Goal: Task Accomplishment & Management: Manage account settings

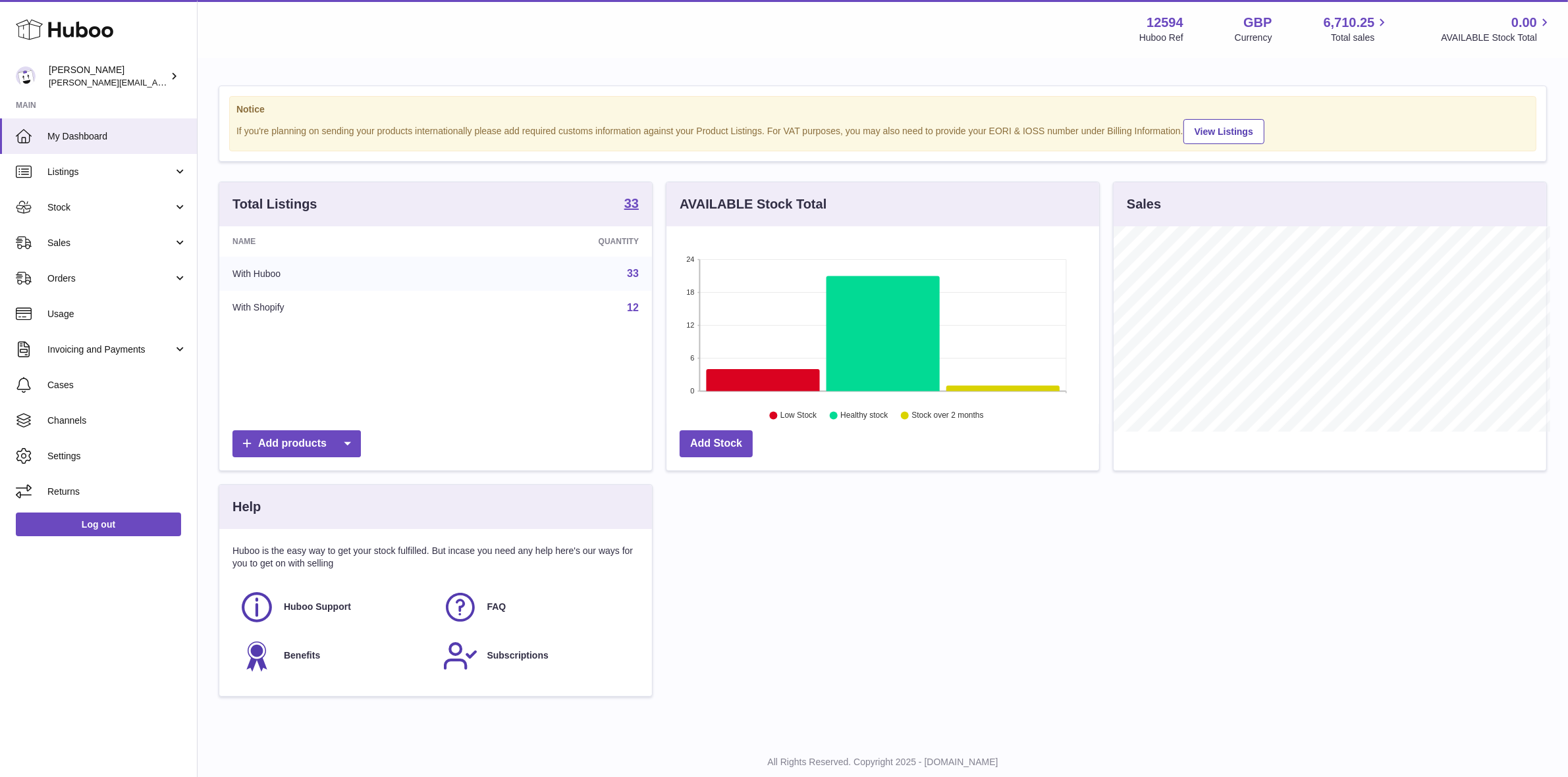
scroll to position [658013, 658035]
click at [90, 212] on span "Stock" at bounding box center [110, 207] width 126 height 13
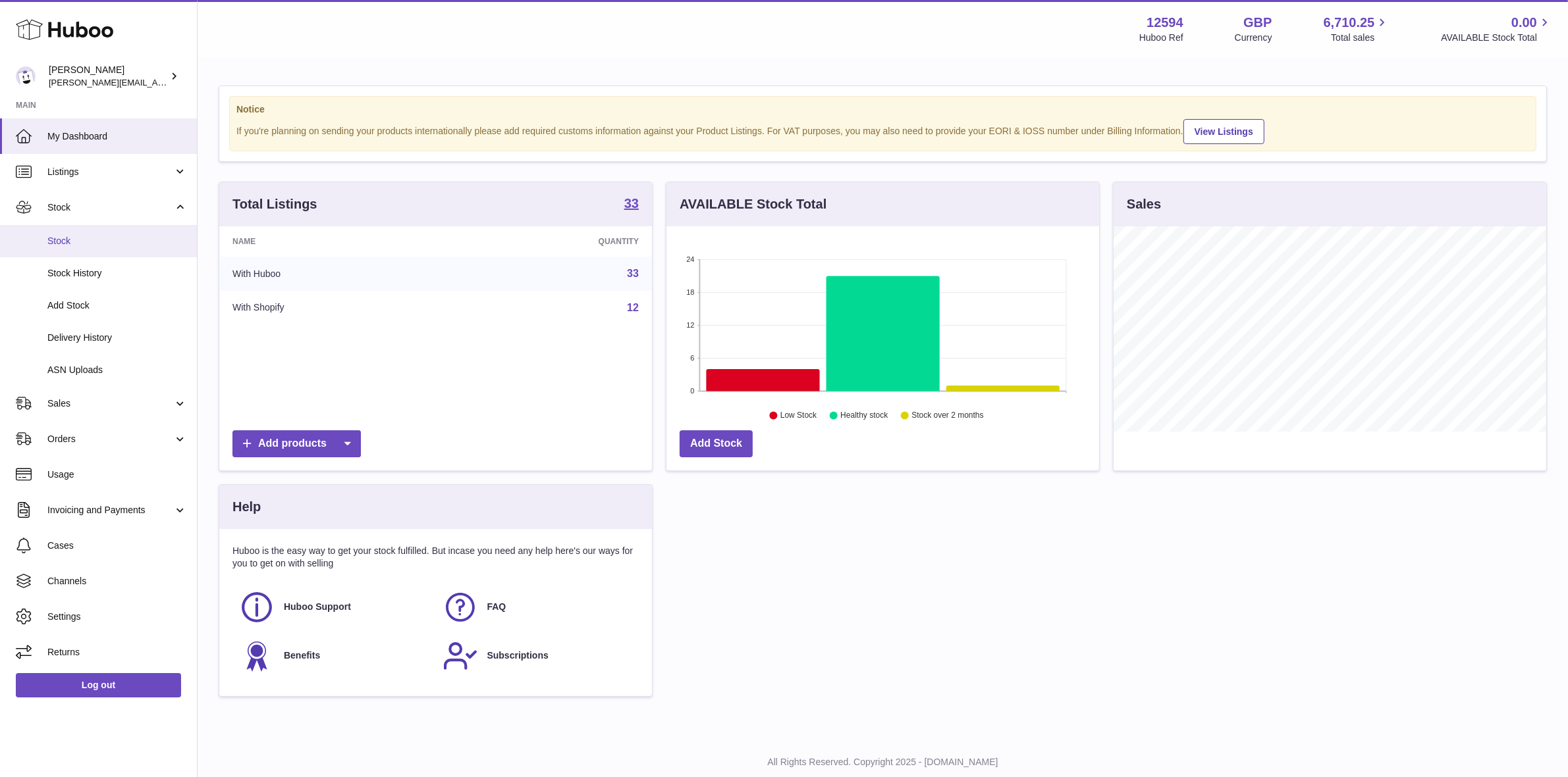
click at [63, 239] on span "Stock" at bounding box center [117, 241] width 139 height 13
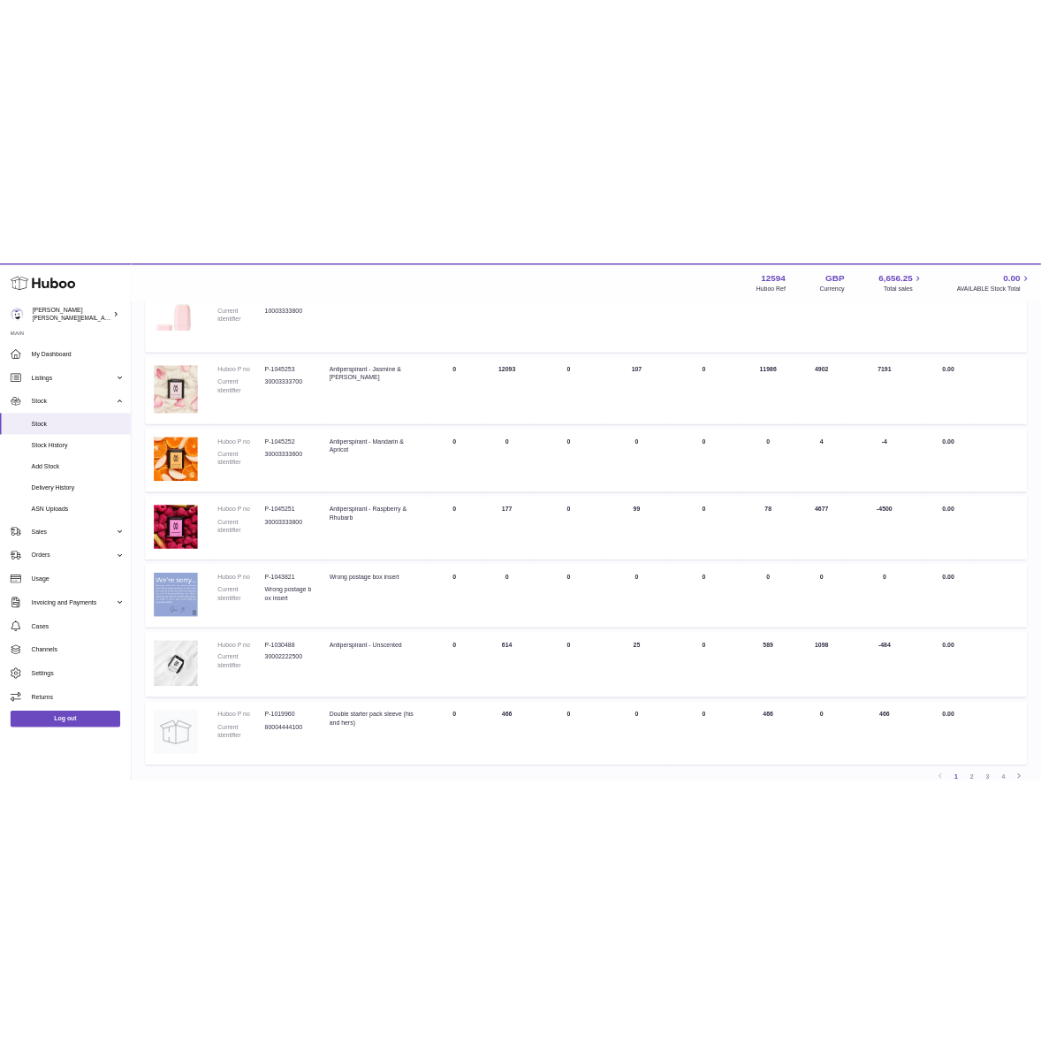
scroll to position [882, 0]
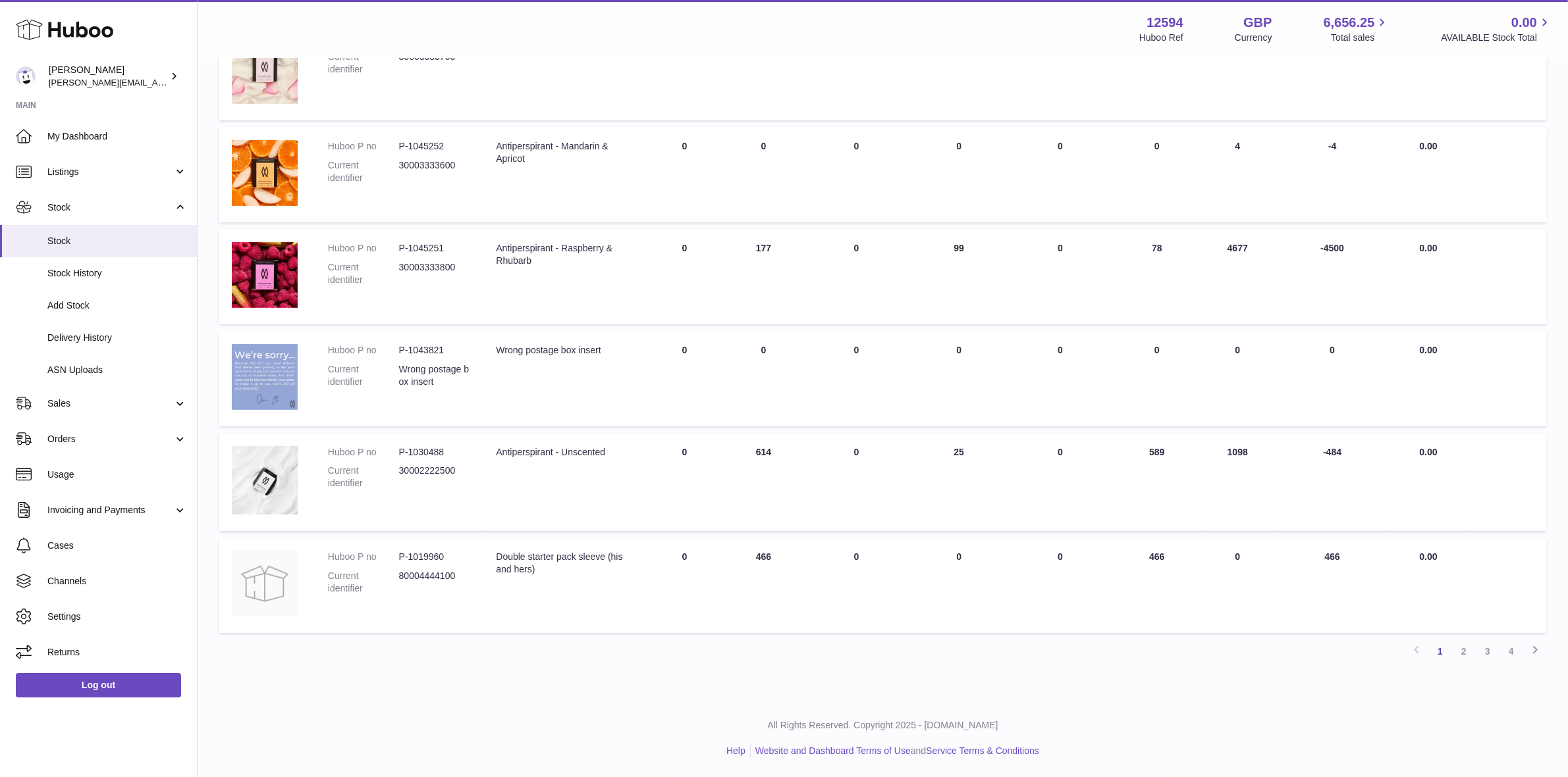
click at [570, 514] on td "Description Antiperspirant - Unscented" at bounding box center [563, 482] width 162 height 99
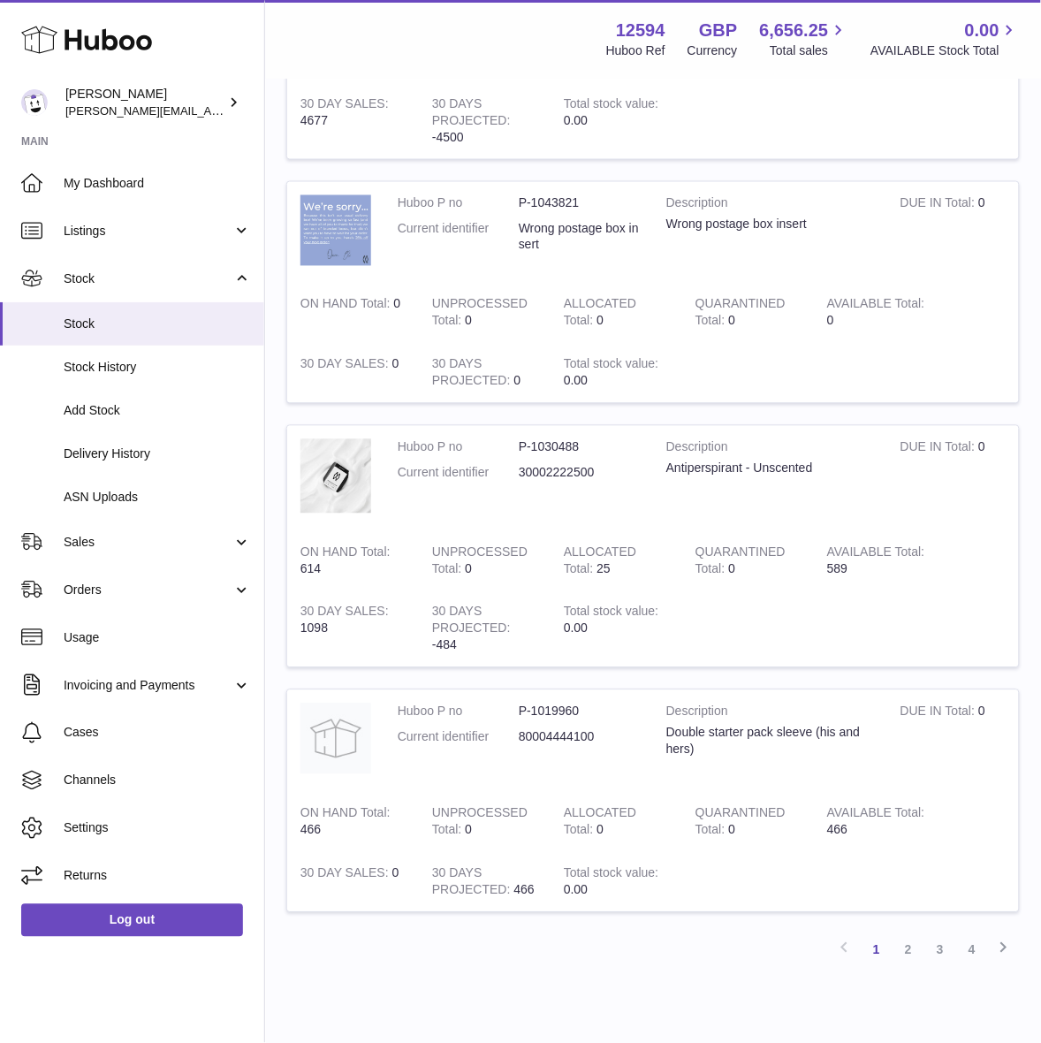
scroll to position [2007, 0]
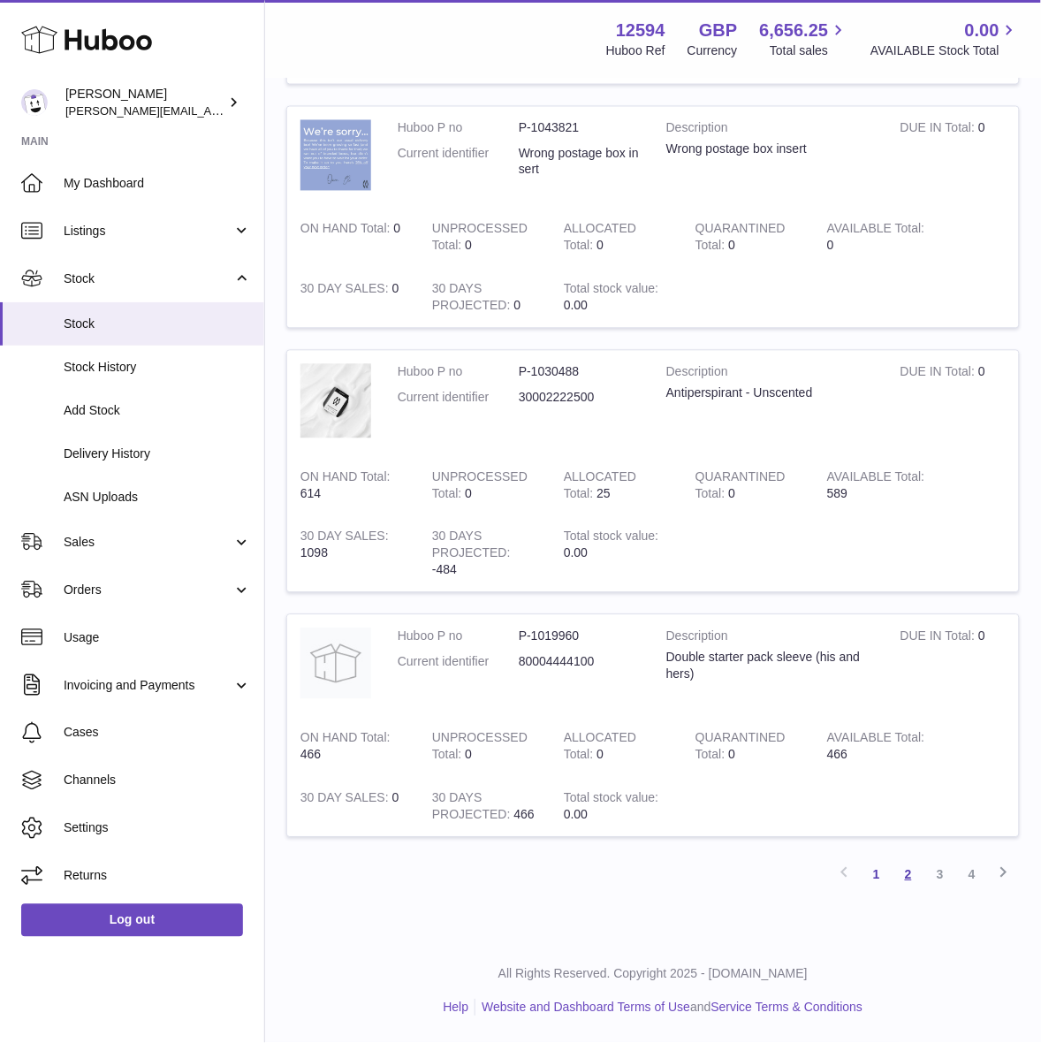
click at [910, 876] on link "2" at bounding box center [908, 875] width 32 height 32
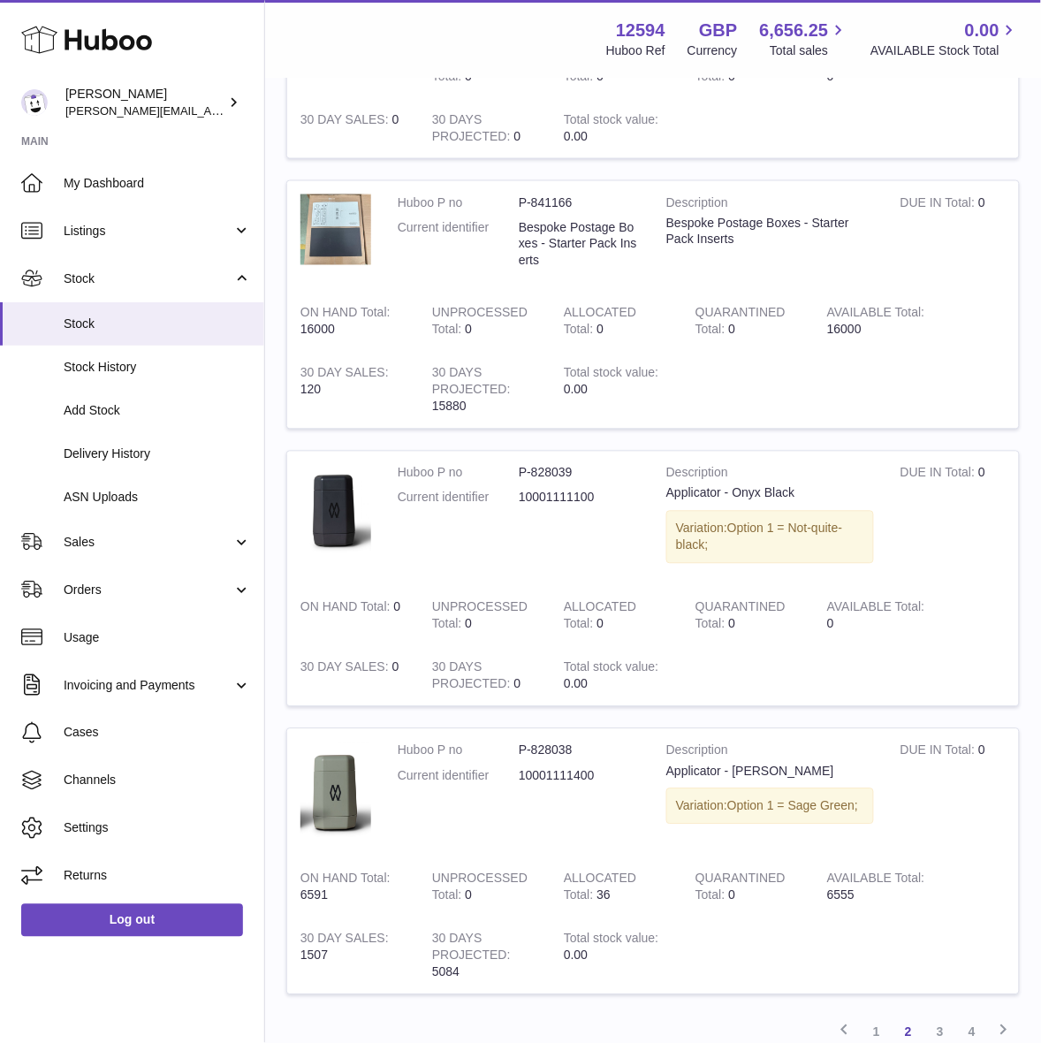
scroll to position [2011, 0]
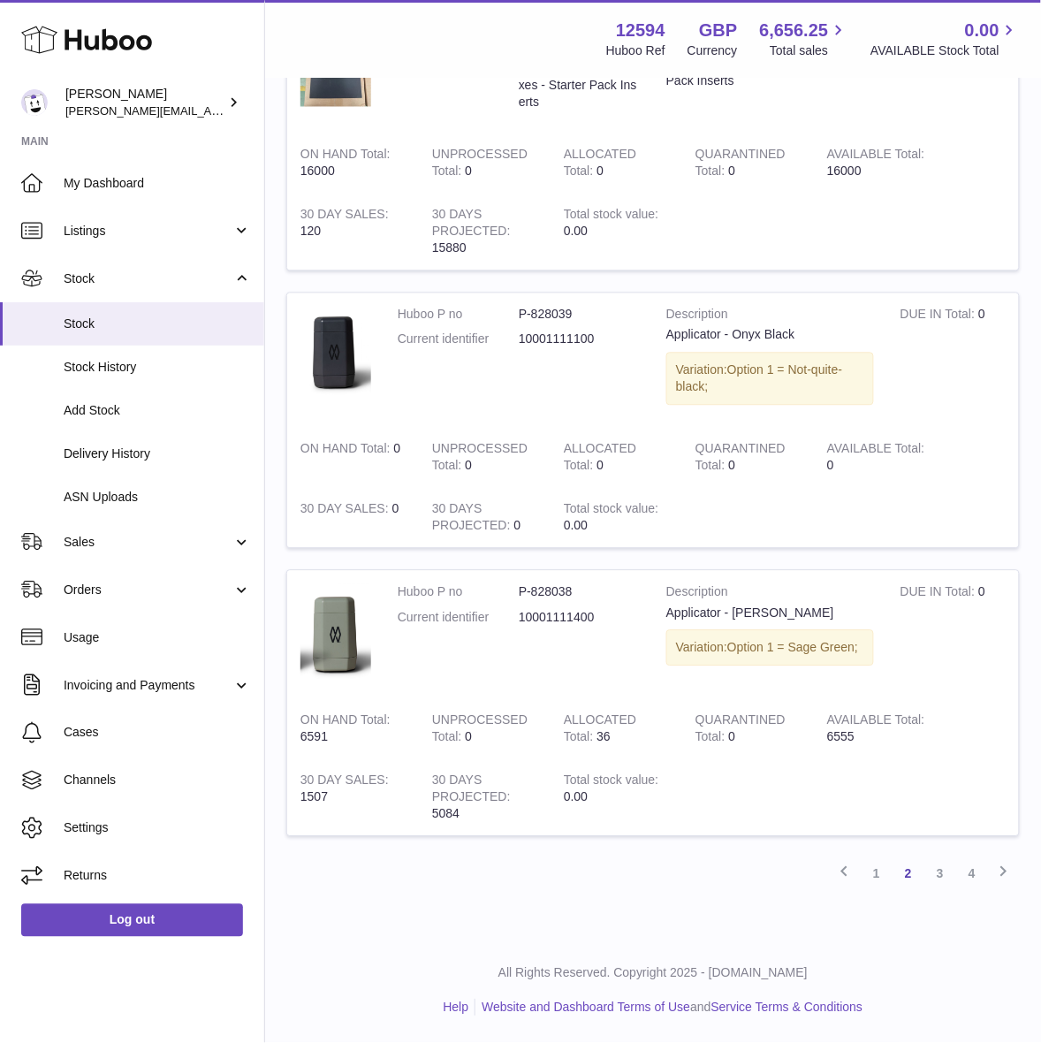
click at [946, 861] on link "3" at bounding box center [940, 874] width 32 height 32
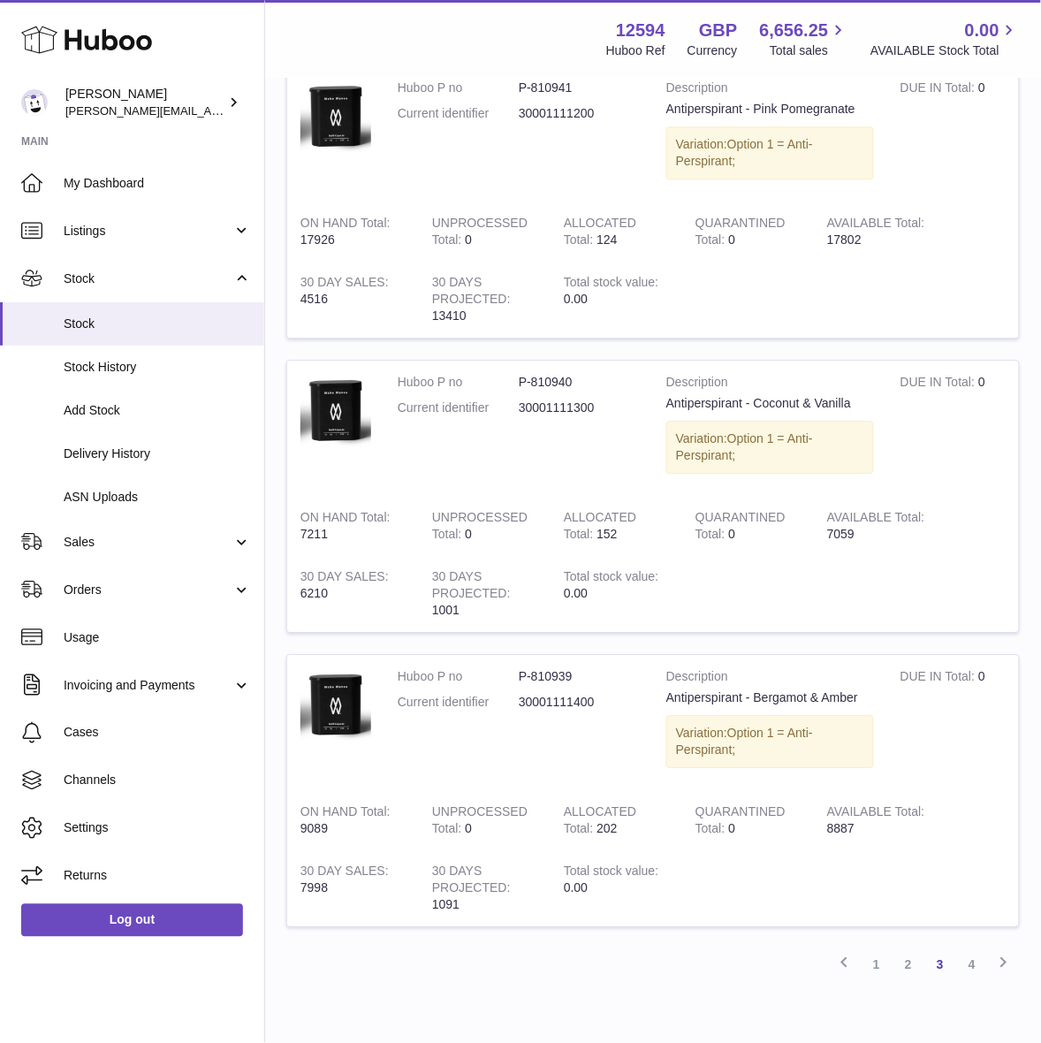
scroll to position [2258, 0]
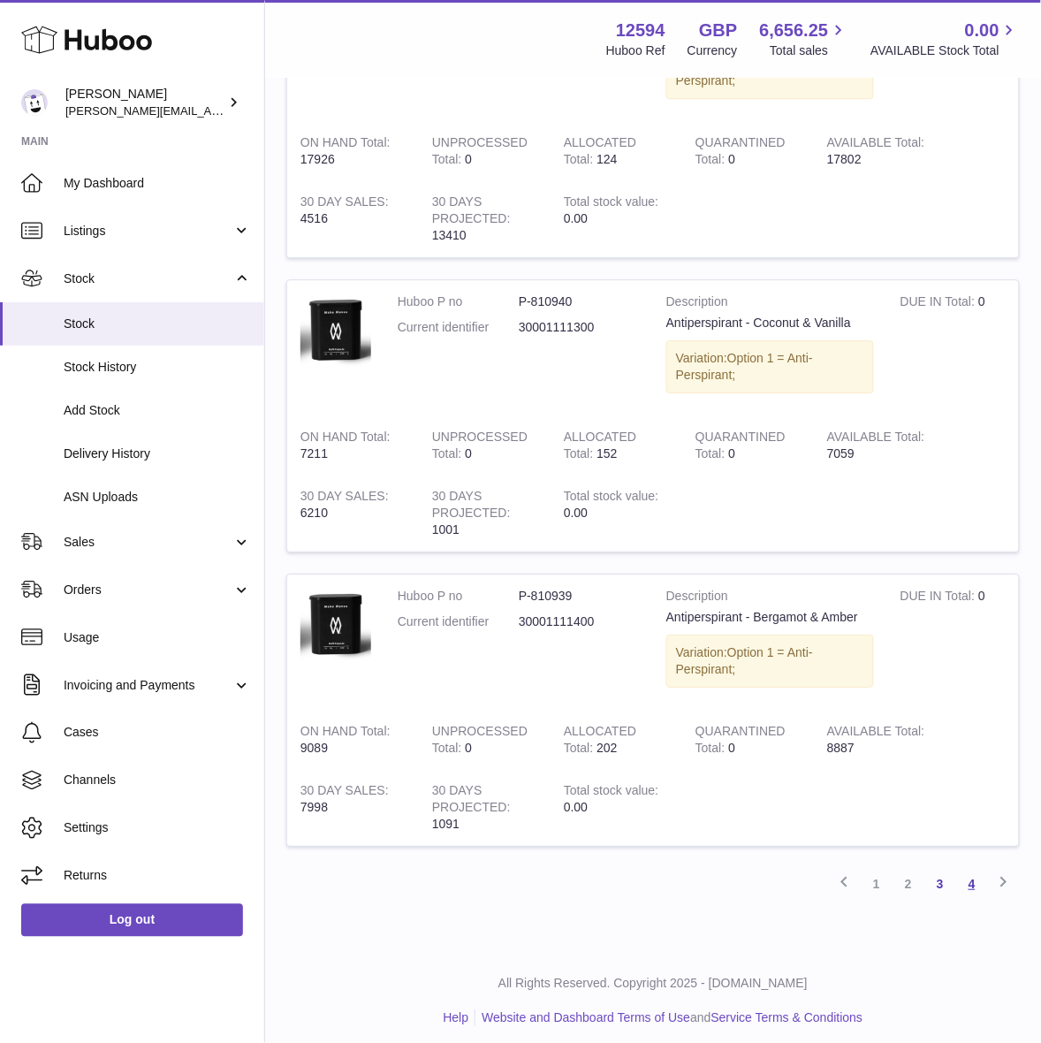
click at [960, 876] on link "4" at bounding box center [972, 884] width 32 height 32
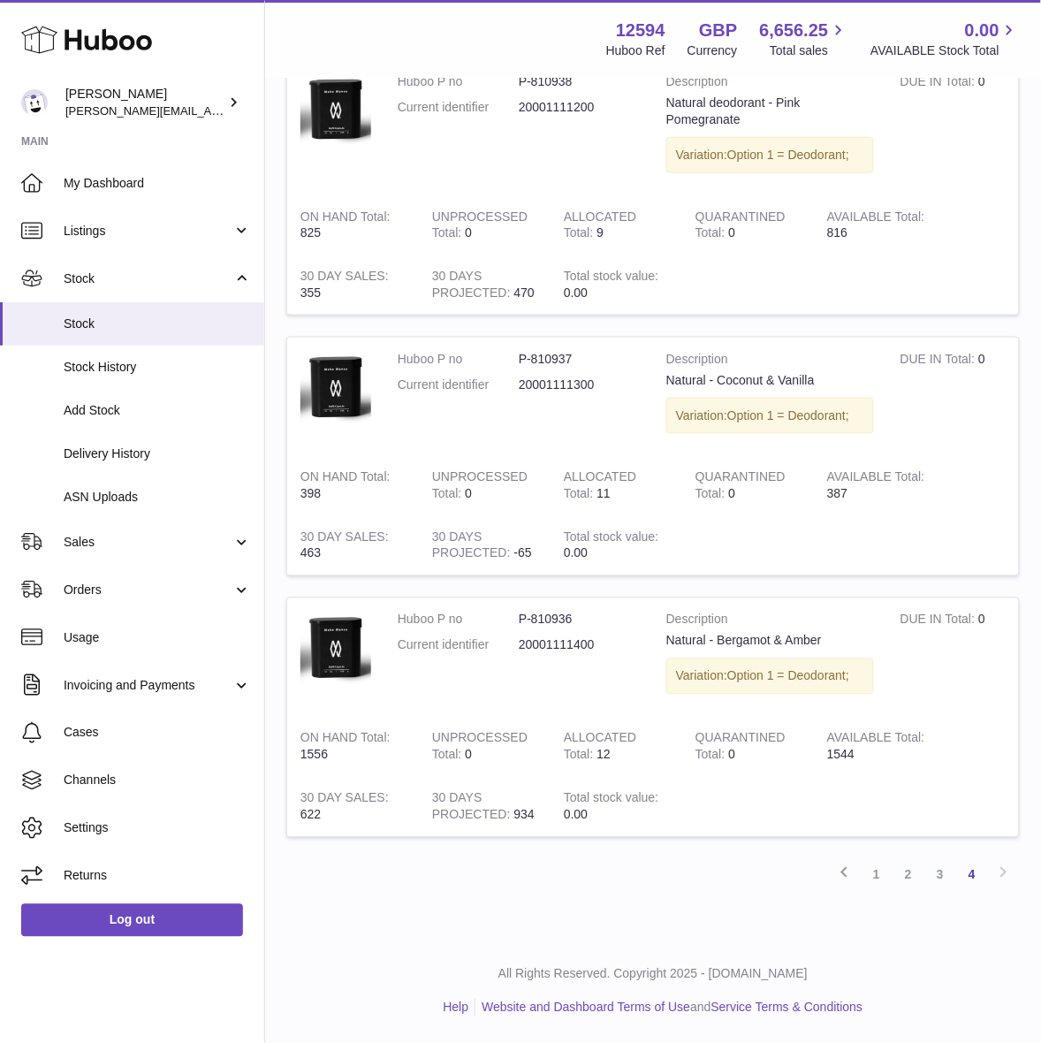
drag, startPoint x: 934, startPoint y: 871, endPoint x: 907, endPoint y: 861, distance: 28.2
click at [934, 871] on link "3" at bounding box center [940, 875] width 32 height 32
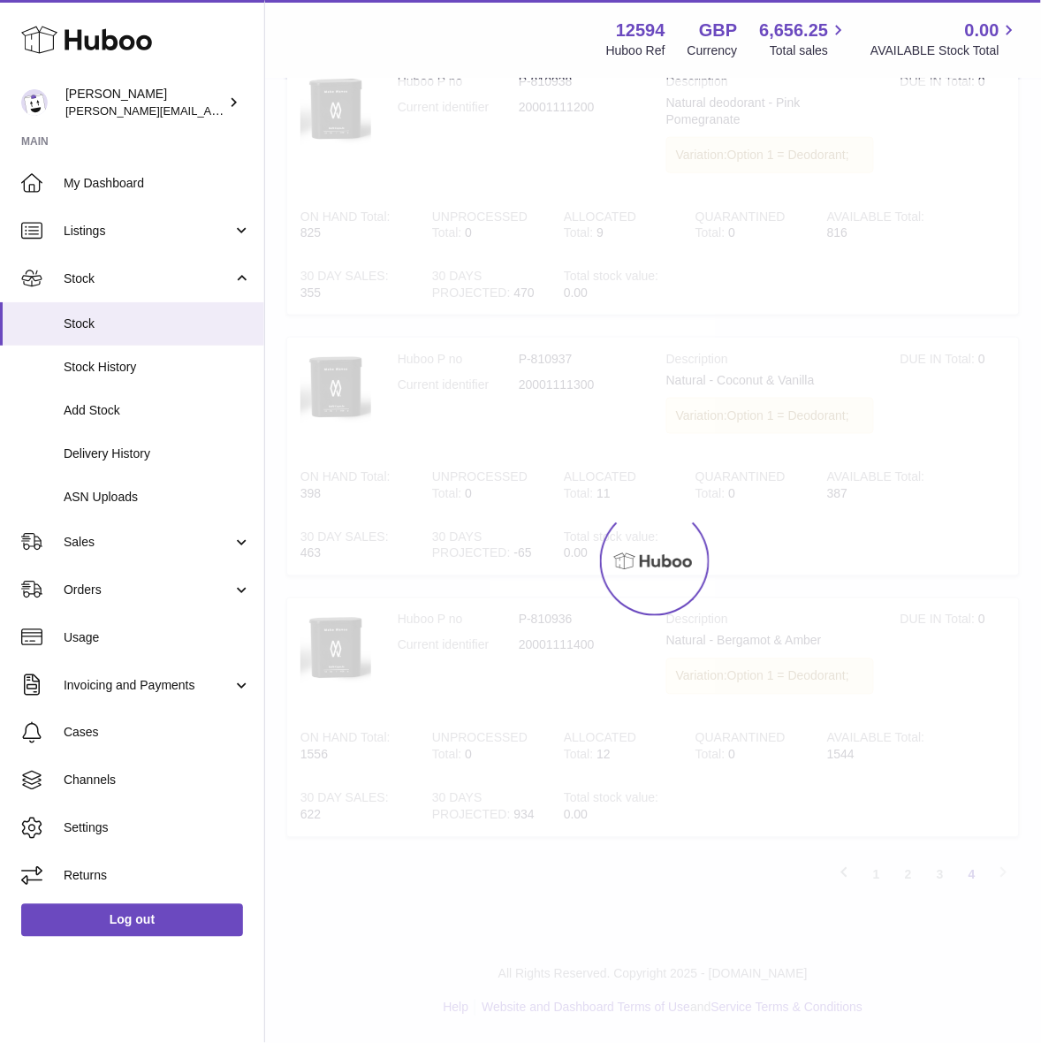
scroll to position [261, 0]
click at [595, 773] on div at bounding box center [653, 561] width 776 height 963
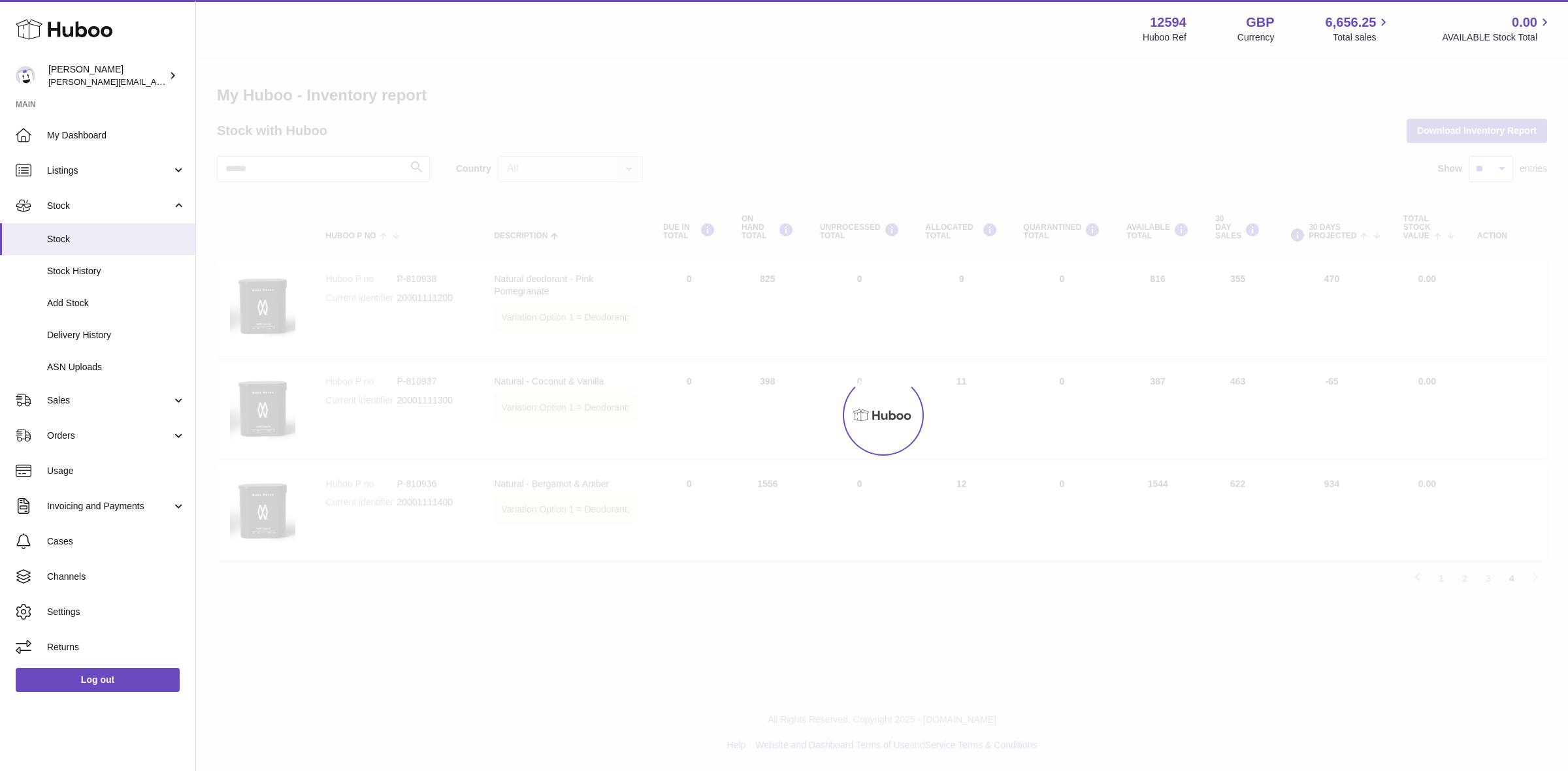
click at [1081, 544] on div at bounding box center [881, 415] width 1371 height 713
click at [59, 237] on span "Stock" at bounding box center [116, 239] width 138 height 13
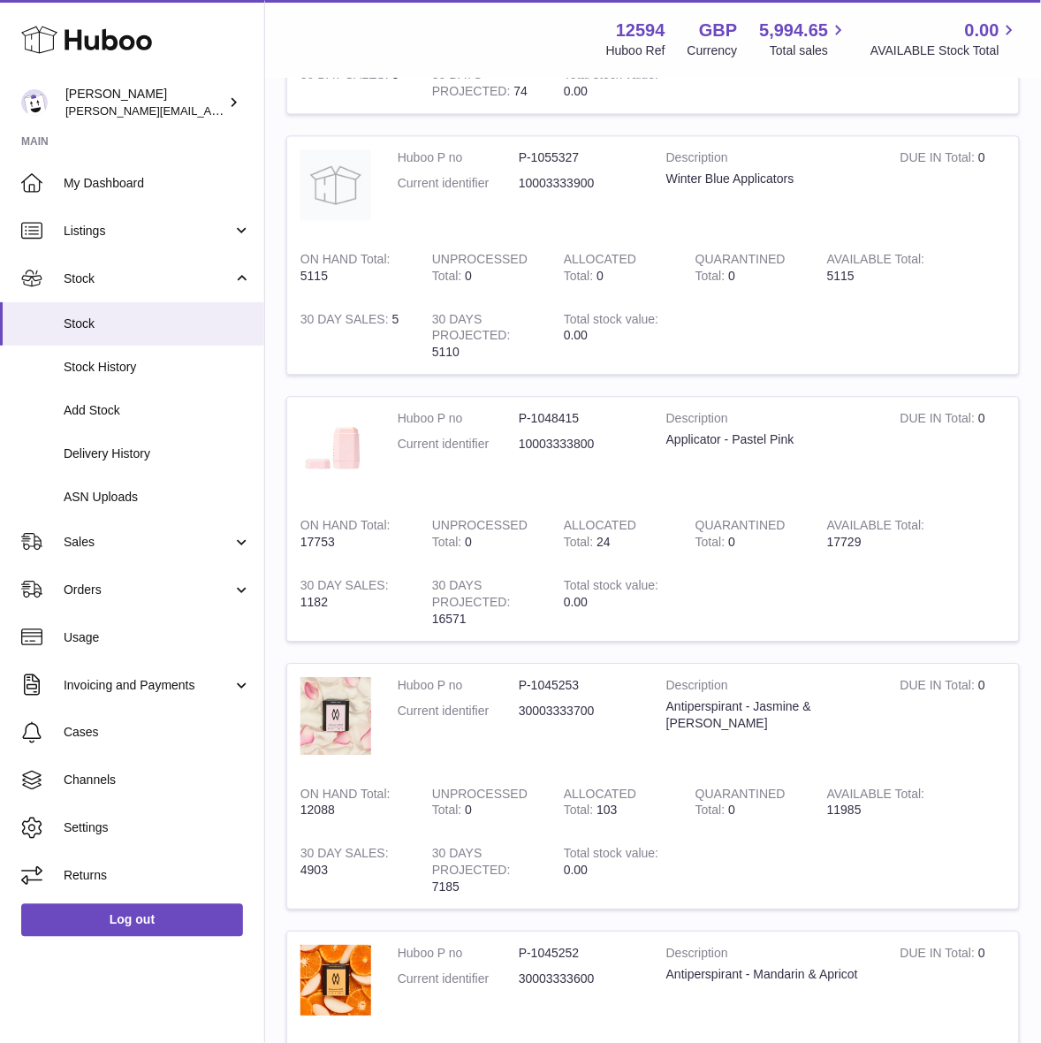
scroll to position [331, 0]
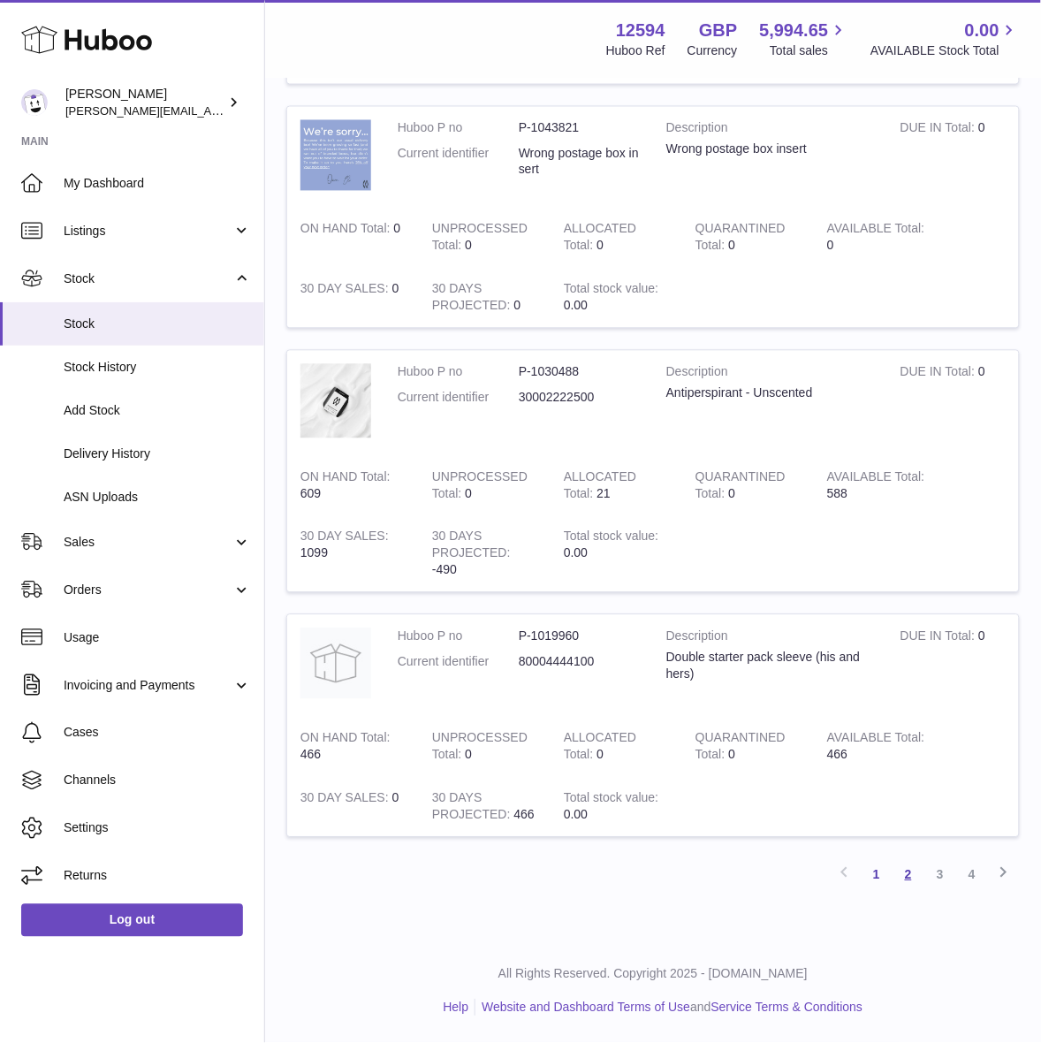
click at [904, 873] on link "2" at bounding box center [908, 875] width 32 height 32
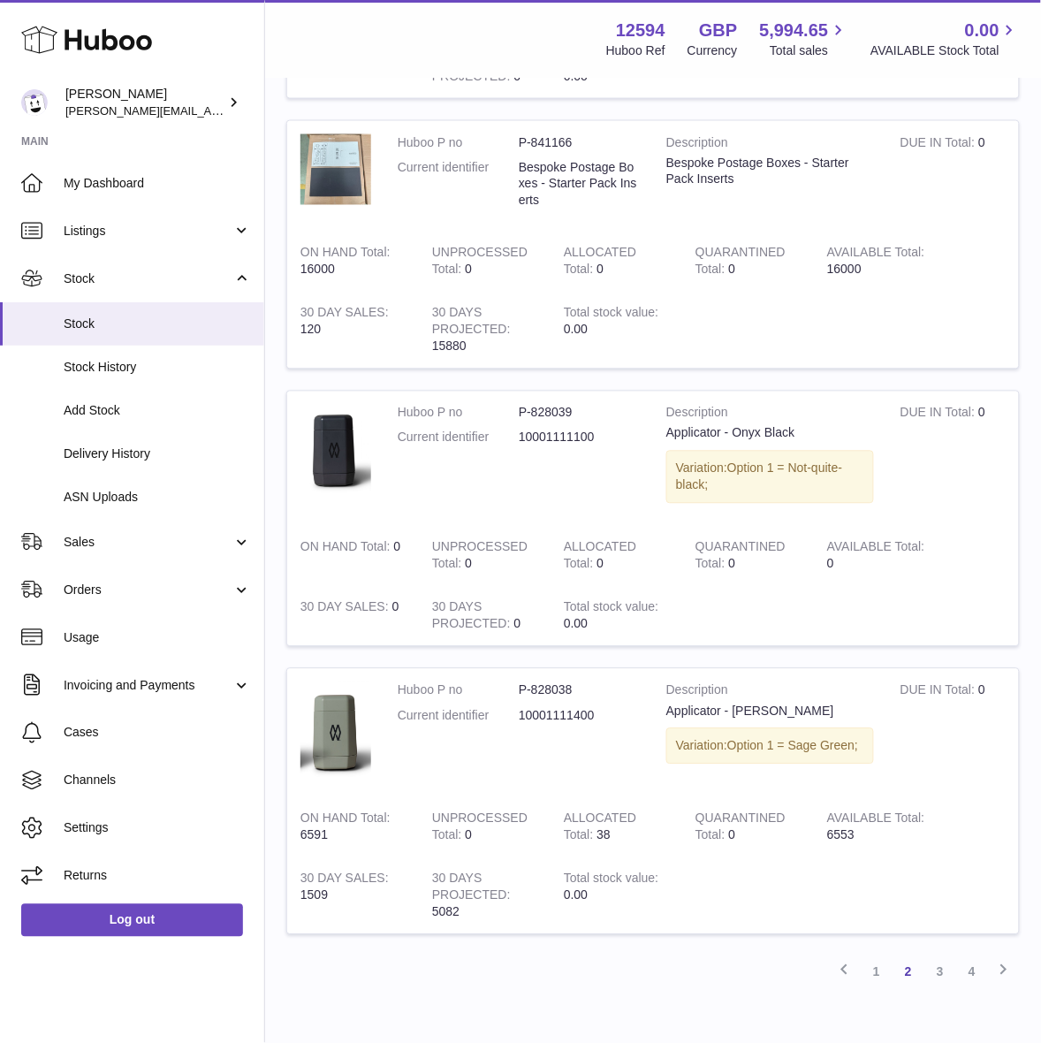
scroll to position [2011, 0]
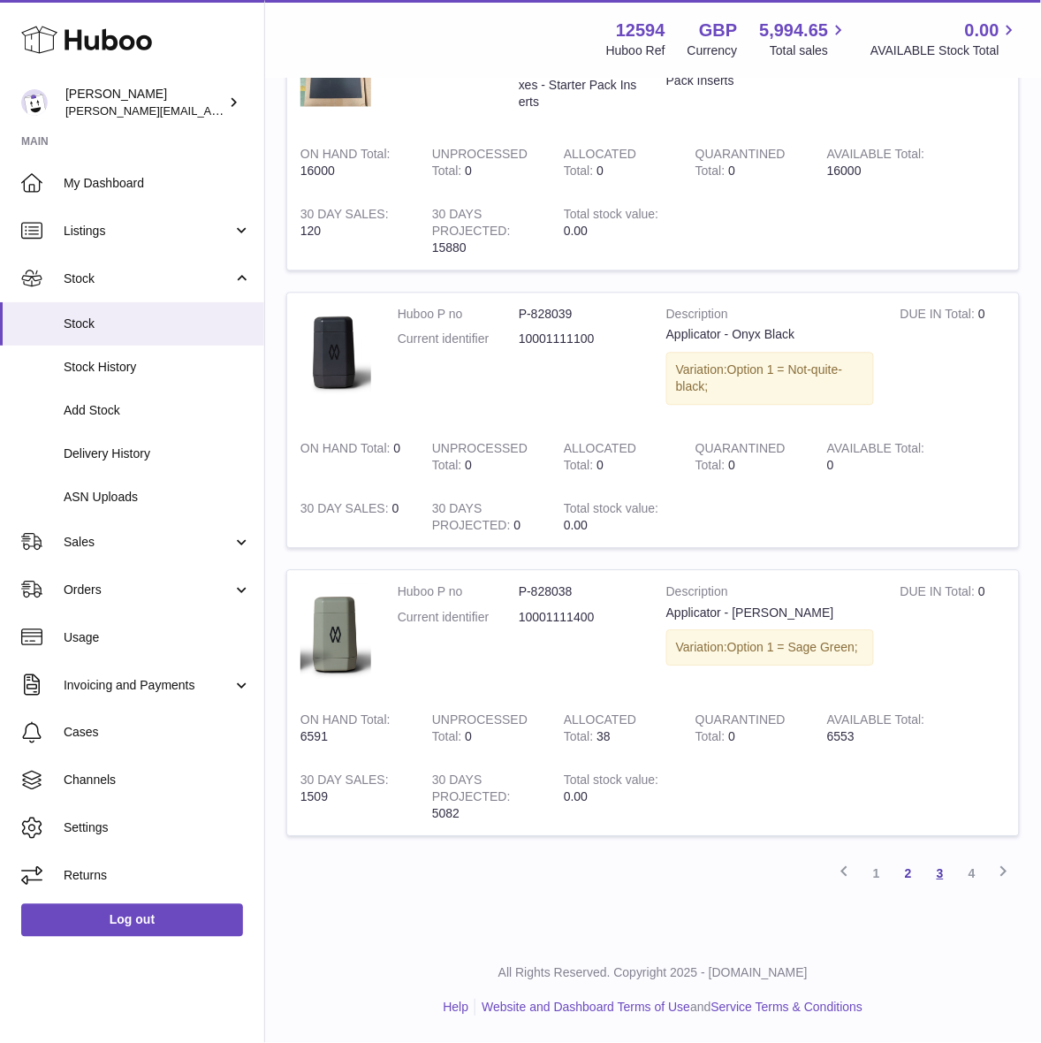
click at [944, 876] on link "3" at bounding box center [940, 874] width 32 height 32
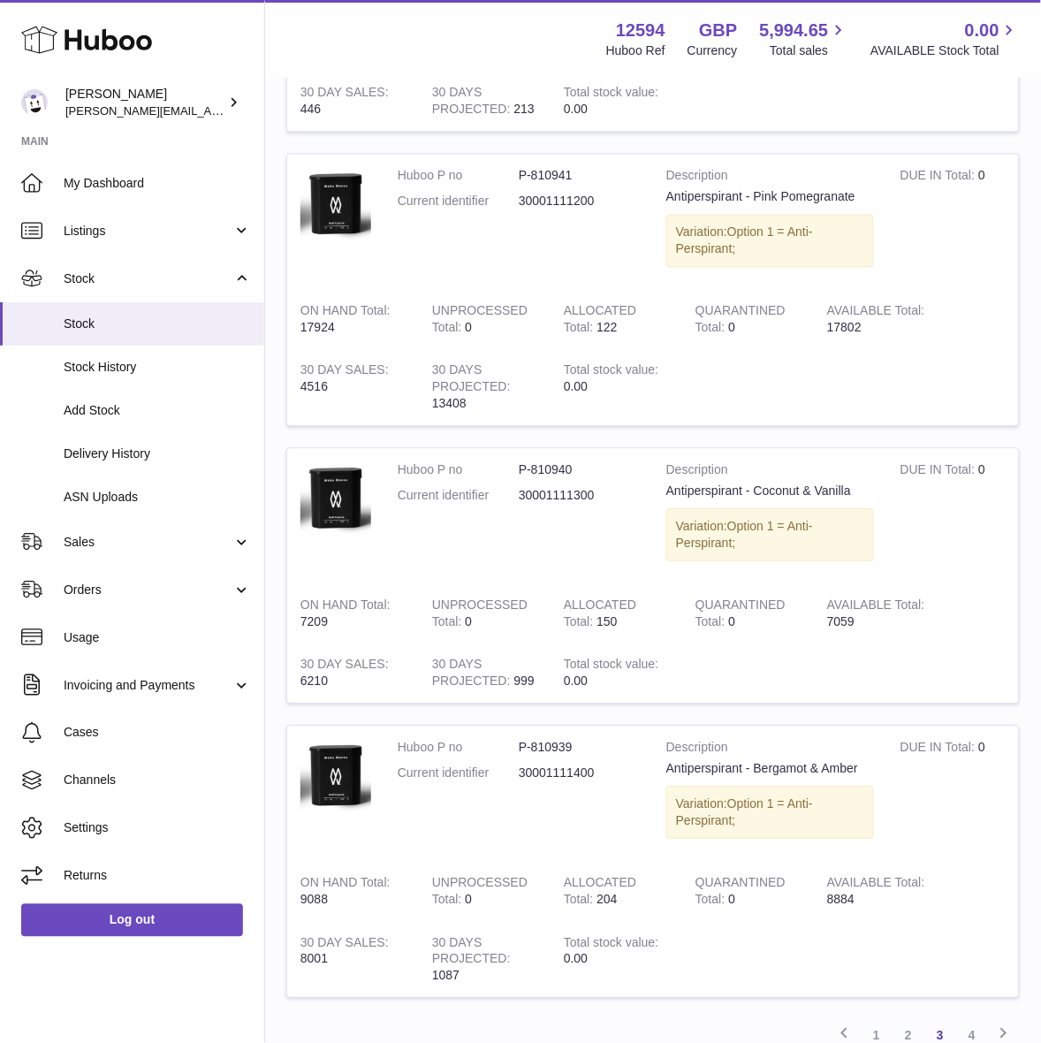
scroll to position [2098, 0]
